Goal: Task Accomplishment & Management: Manage account settings

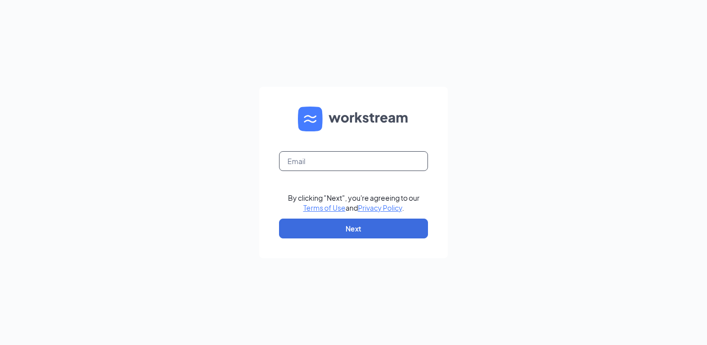
click at [346, 151] on input "text" at bounding box center [353, 161] width 149 height 20
type input "jacobt.cfaoxnard@gmail.com"
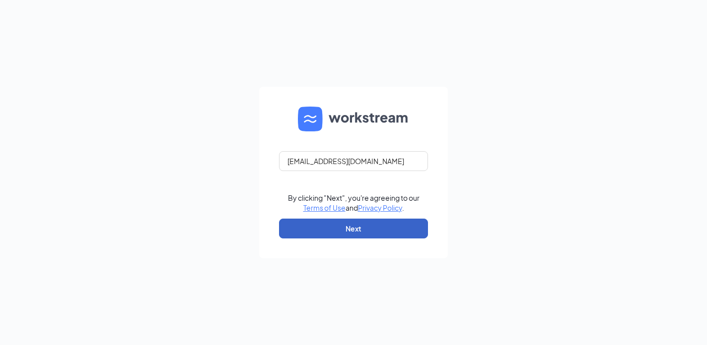
click at [342, 231] on button "Next" at bounding box center [353, 229] width 149 height 20
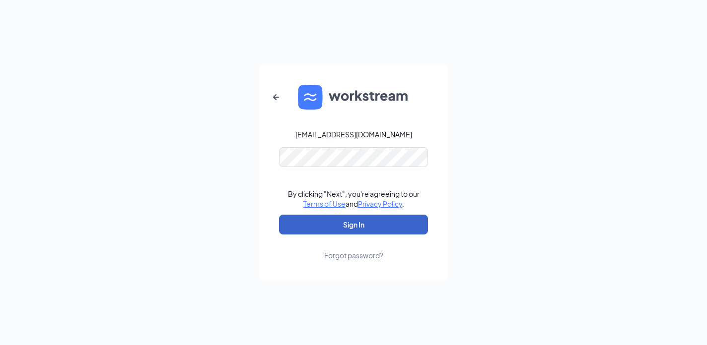
click at [350, 219] on button "Sign In" at bounding box center [353, 225] width 149 height 20
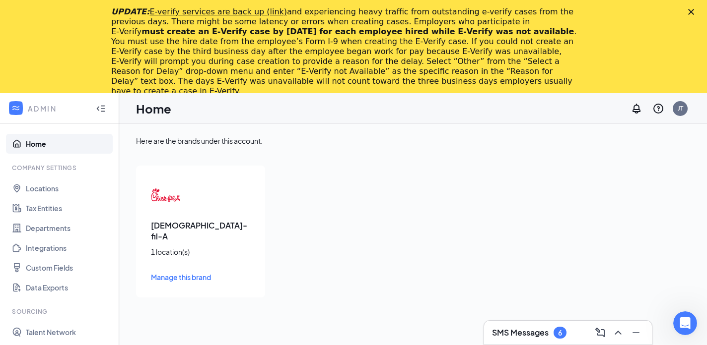
click at [515, 326] on div "SMS Messages 6" at bounding box center [568, 333] width 152 height 16
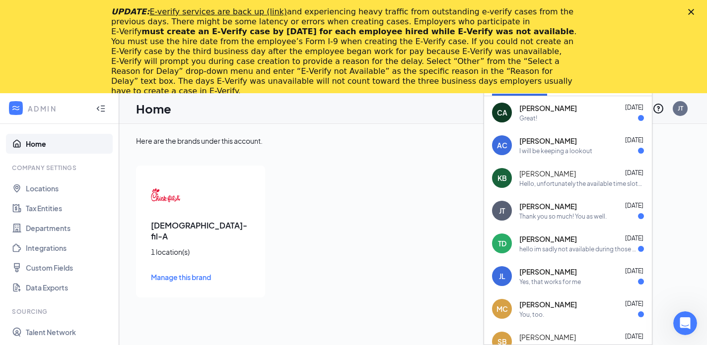
click at [688, 15] on div "UPDATE: E-verify services are back up (link) and experiencing heavy traffic fro…" at bounding box center [353, 51] width 707 height 95
click at [692, 11] on icon "Close" at bounding box center [691, 12] width 6 height 6
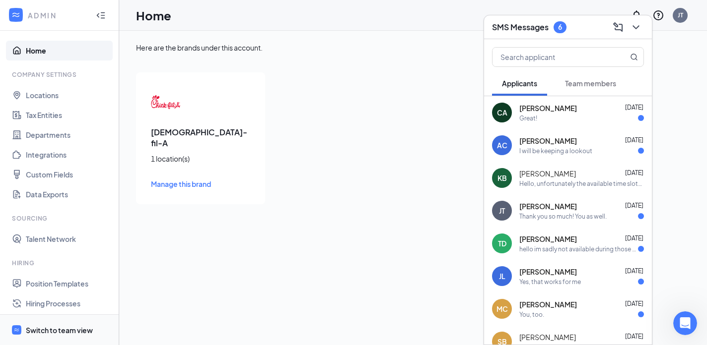
click at [50, 330] on div "Switch to team view" at bounding box center [59, 331] width 67 height 10
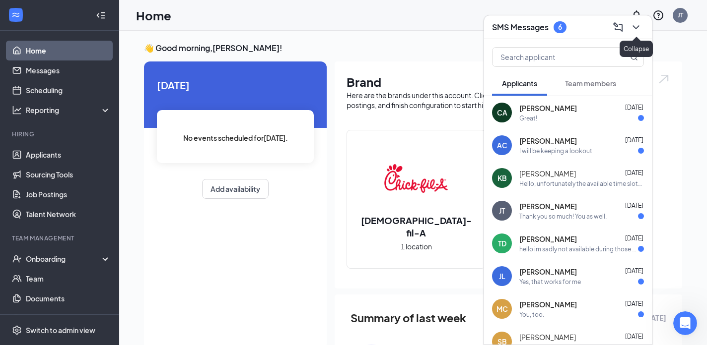
click at [636, 22] on icon "ChevronDown" at bounding box center [636, 27] width 12 height 12
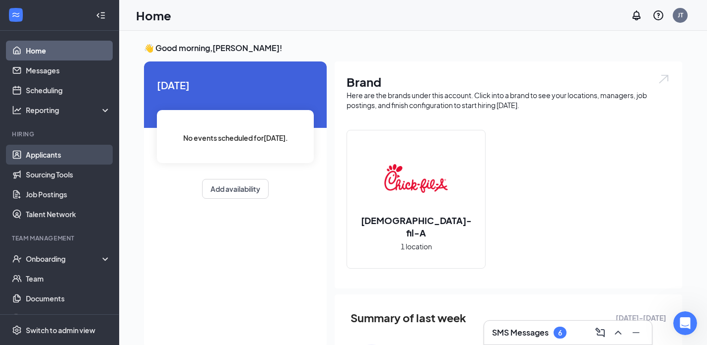
click at [52, 155] on link "Applicants" at bounding box center [68, 155] width 85 height 20
